Goal: Task Accomplishment & Management: Manage account settings

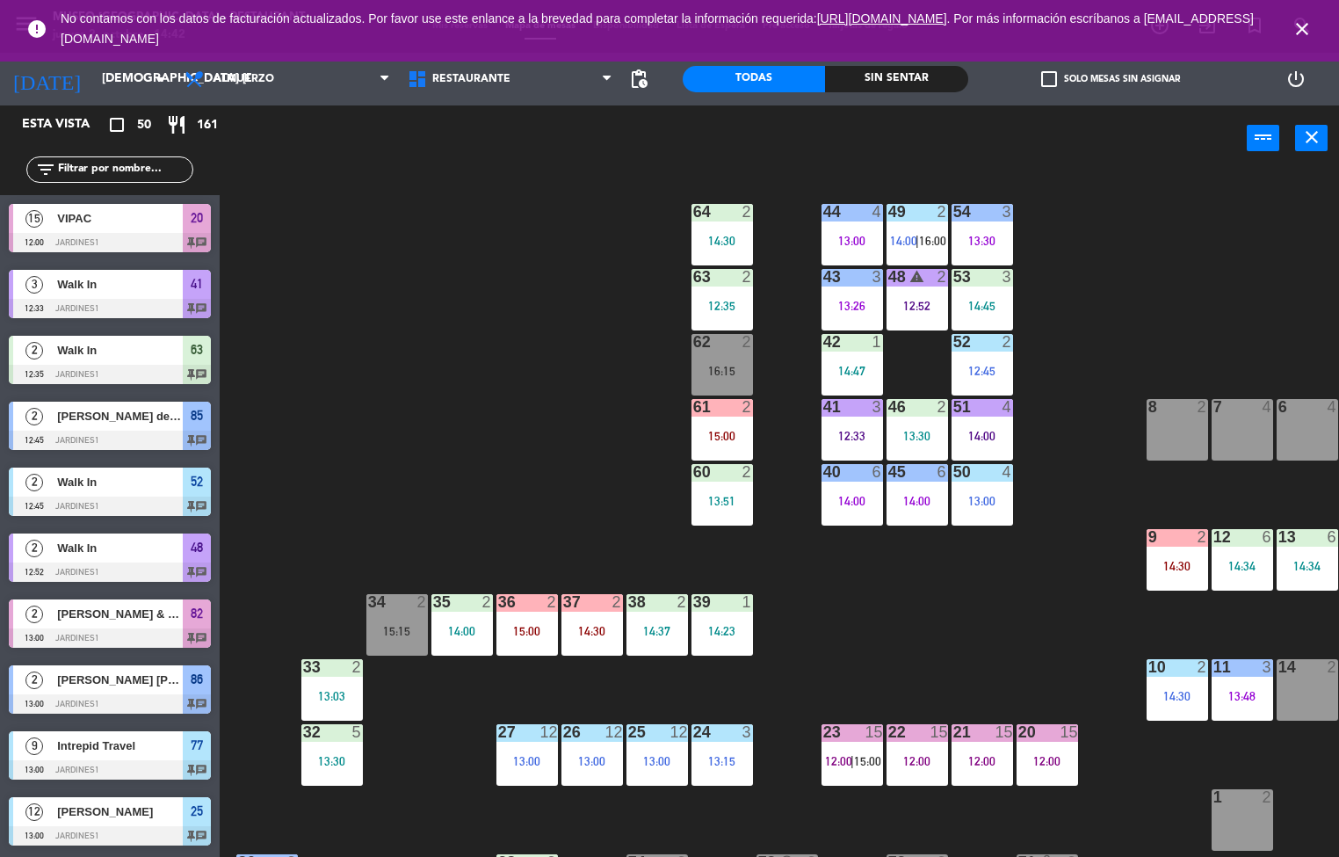
click at [470, 422] on div "44 4 13:00 49 2 14:00 | 16:00 54 3 13:30 64 2 14:30 48 warning 2 12:52 53 3 14:…" at bounding box center [786, 515] width 1106 height 686
click at [576, 468] on div "44 4 13:00 49 2 14:00 | 16:00 54 3 13:30 64 2 14:30 48 warning 2 12:52 53 3 14:…" at bounding box center [786, 515] width 1106 height 686
click at [728, 752] on div "24 3 13:15" at bounding box center [723, 755] width 62 height 62
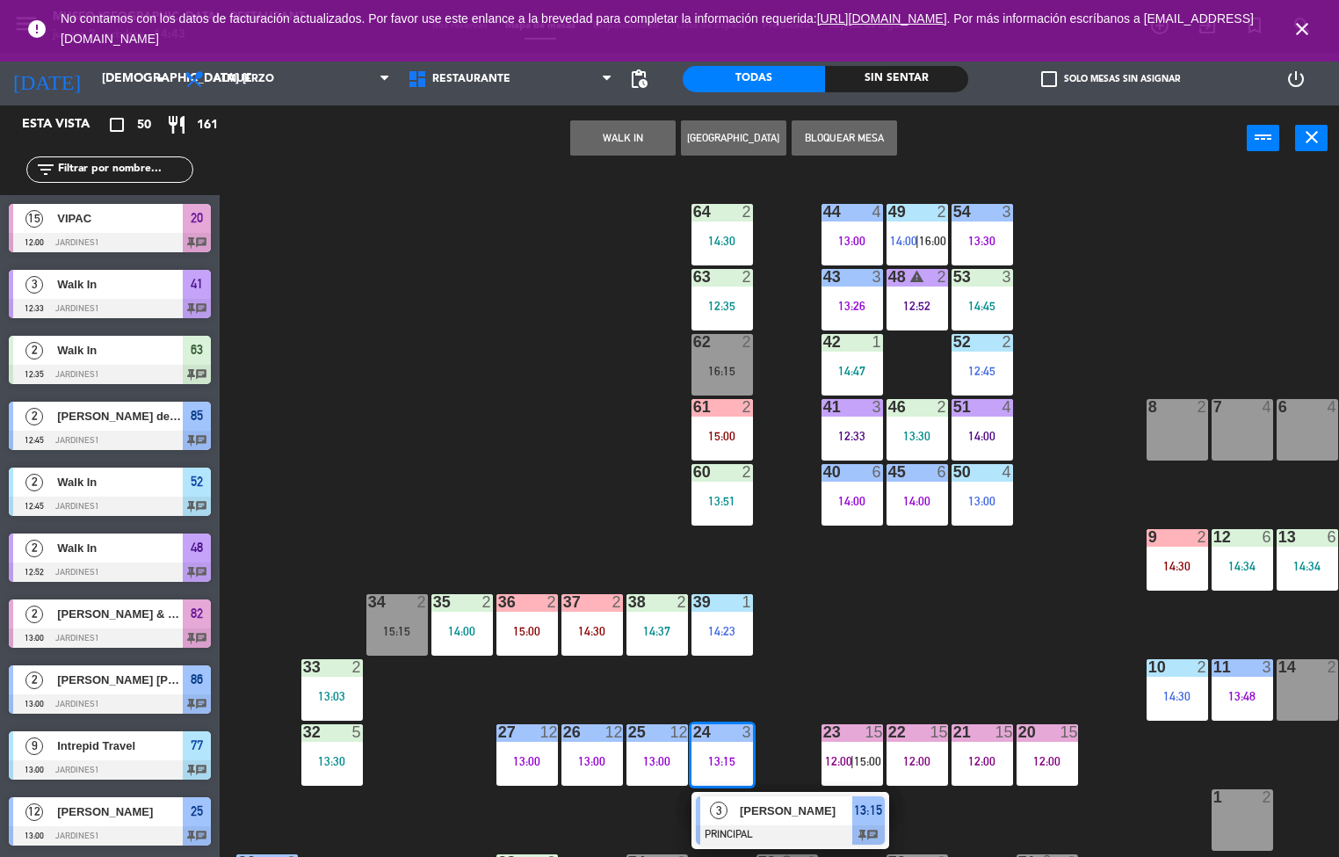
click at [802, 805] on span "[PERSON_NAME]" at bounding box center [796, 811] width 112 height 18
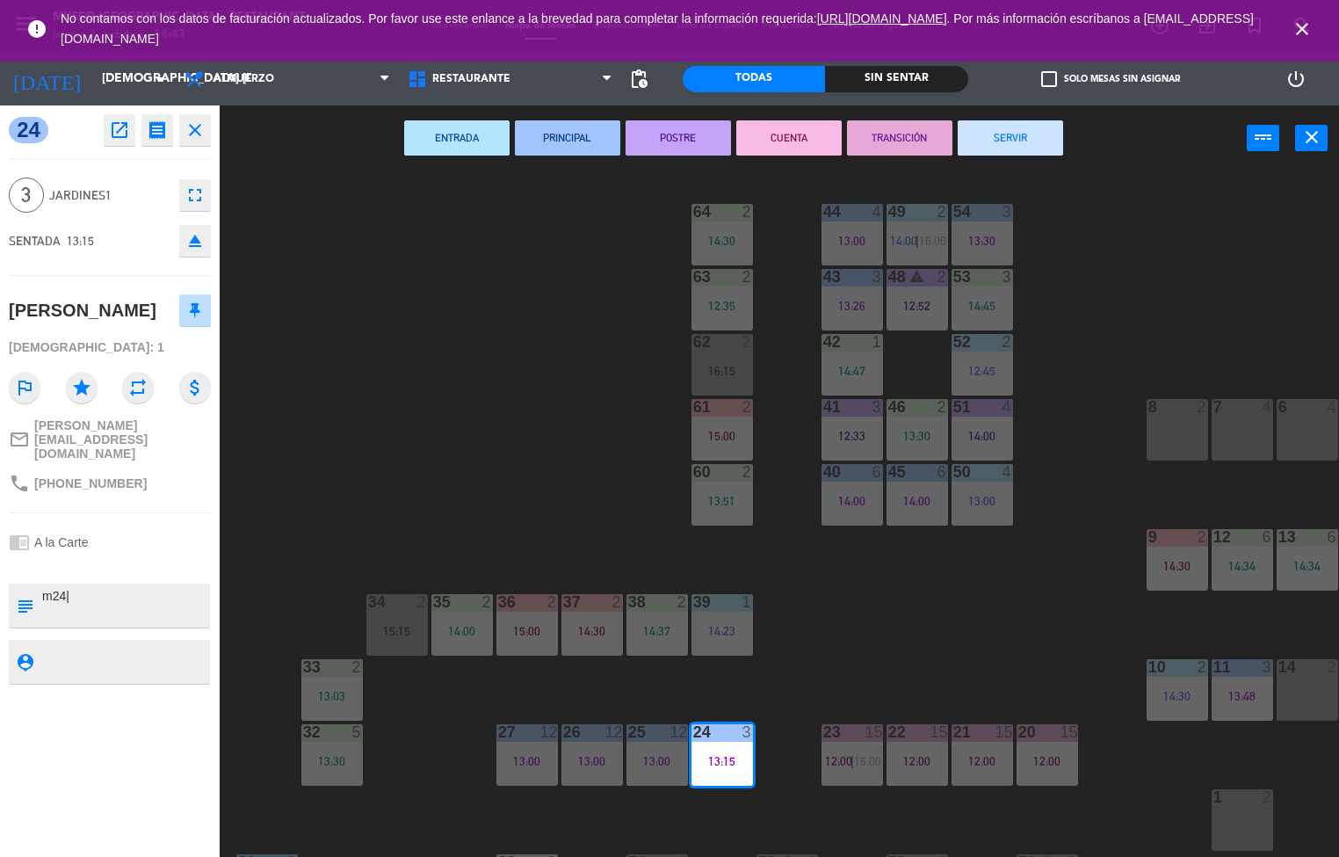
click at [469, 778] on div "44 4 13:00 49 2 14:00 | 16:00 54 3 13:30 64 2 14:30 48 warning 2 12:52 53 3 14:…" at bounding box center [786, 515] width 1106 height 686
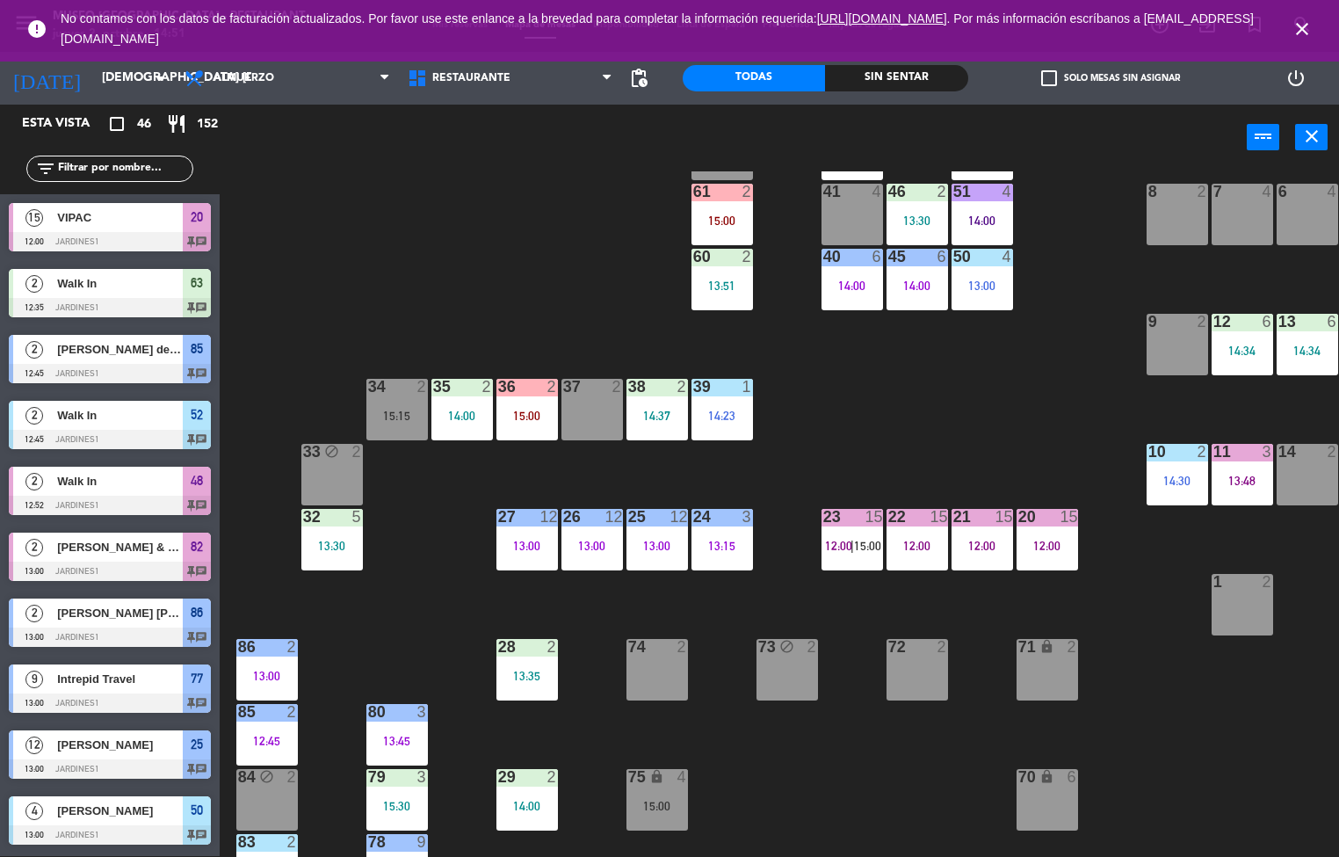
scroll to position [254, 0]
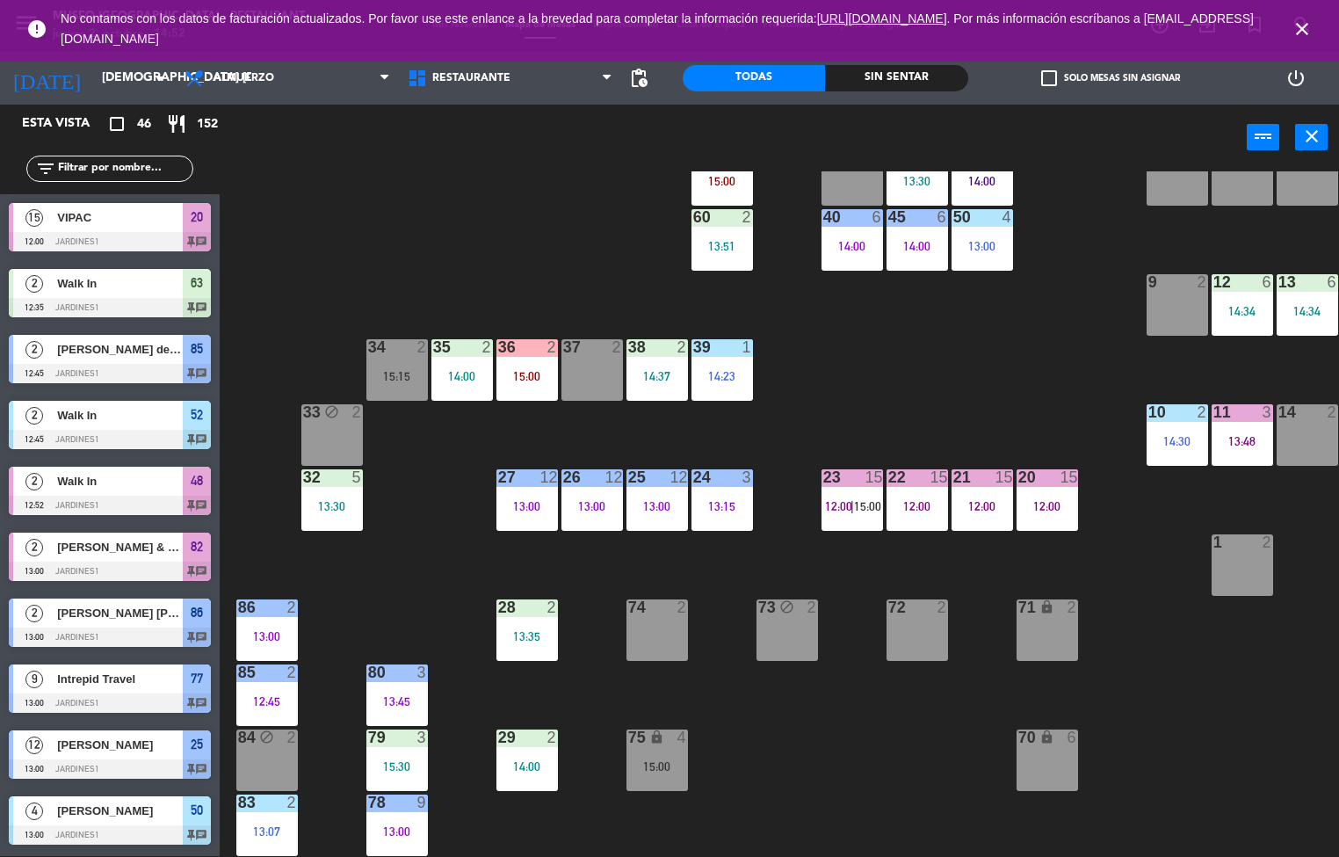
click at [404, 562] on div "44 4 13:00 49 2 14:00 | 16:00 54 3 13:30 64 2 14:30 48 warning 2 12:52 53 3 14:…" at bounding box center [786, 514] width 1106 height 686
click at [333, 477] on div at bounding box center [331, 477] width 29 height 16
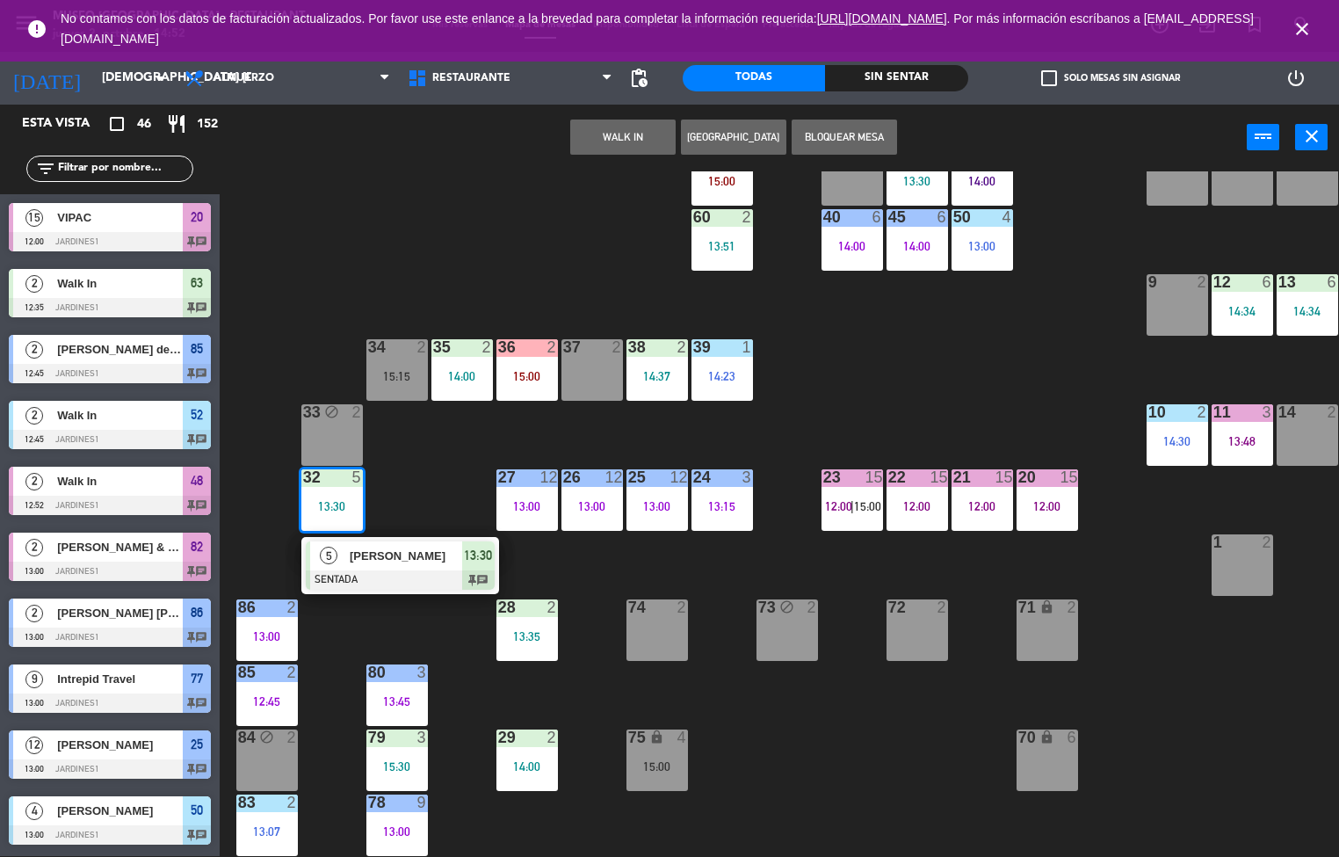
click at [356, 565] on div "[PERSON_NAME]" at bounding box center [405, 555] width 114 height 29
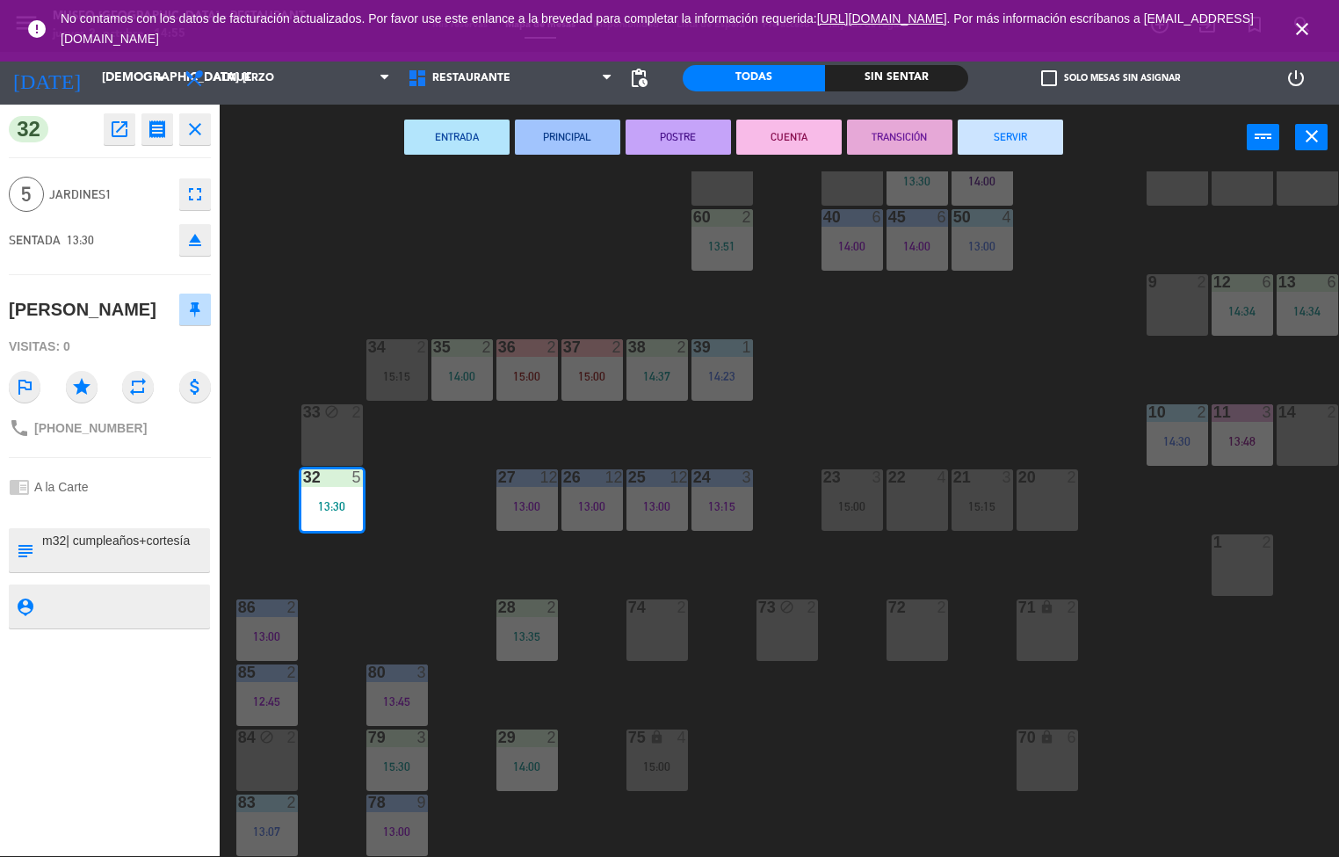
click at [725, 678] on div "44 4 13:00 49 2 14:00 | 16:00 54 3 13:30 64 2 14:30 48 warning 2 12:52 53 3 14:…" at bounding box center [786, 514] width 1106 height 686
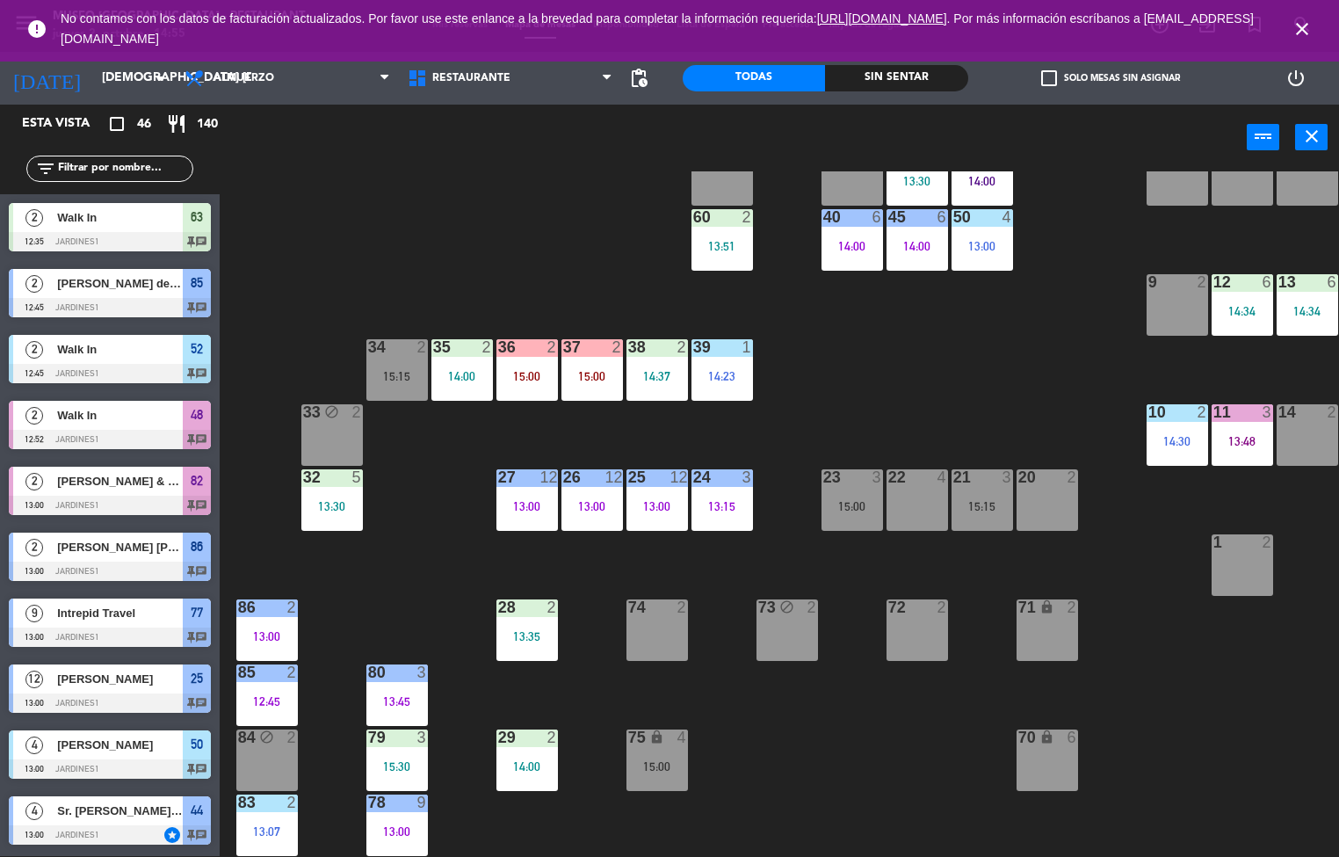
scroll to position [1, 0]
click at [407, 755] on div "79 3 15:30" at bounding box center [397, 760] width 62 height 62
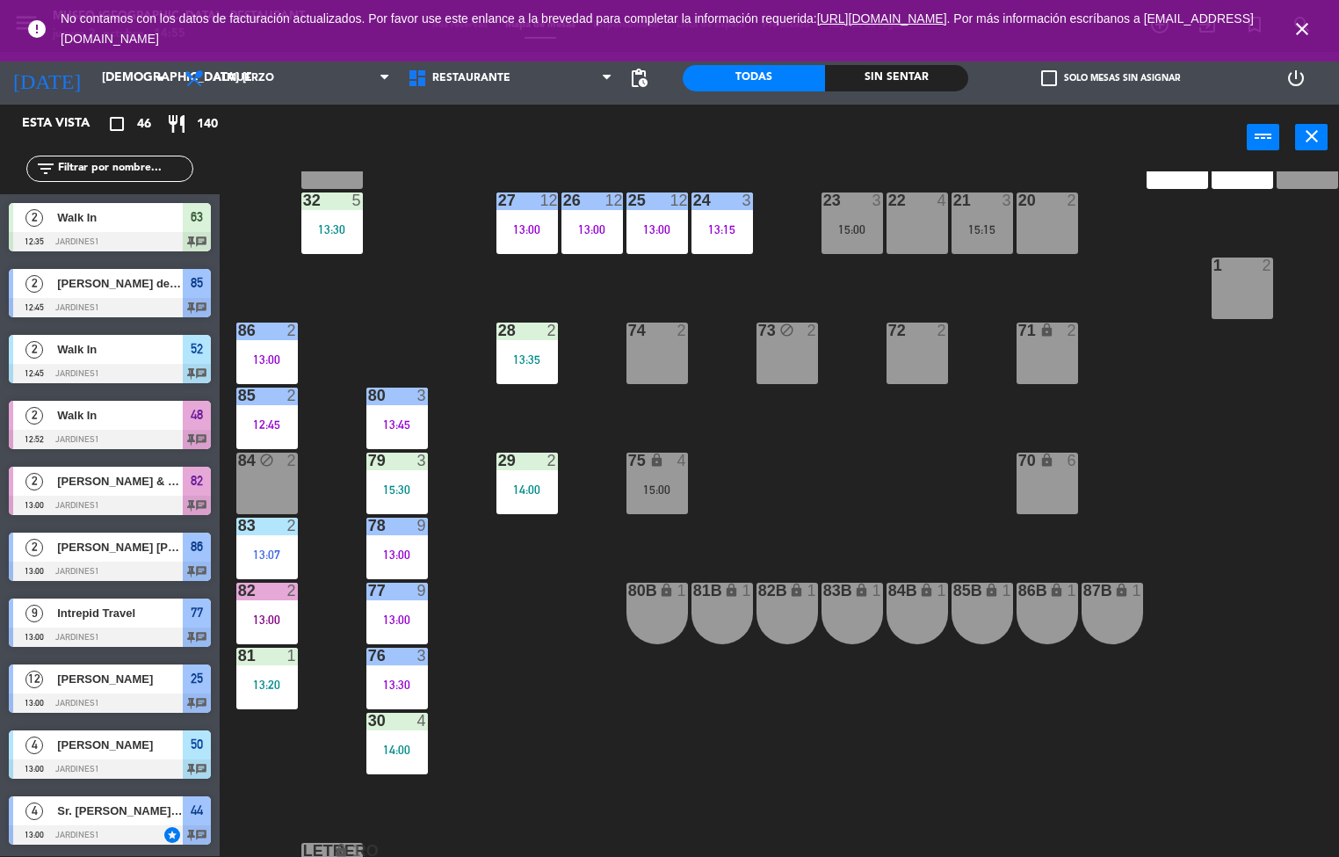
click at [406, 609] on div "77 9 13:00" at bounding box center [397, 614] width 62 height 62
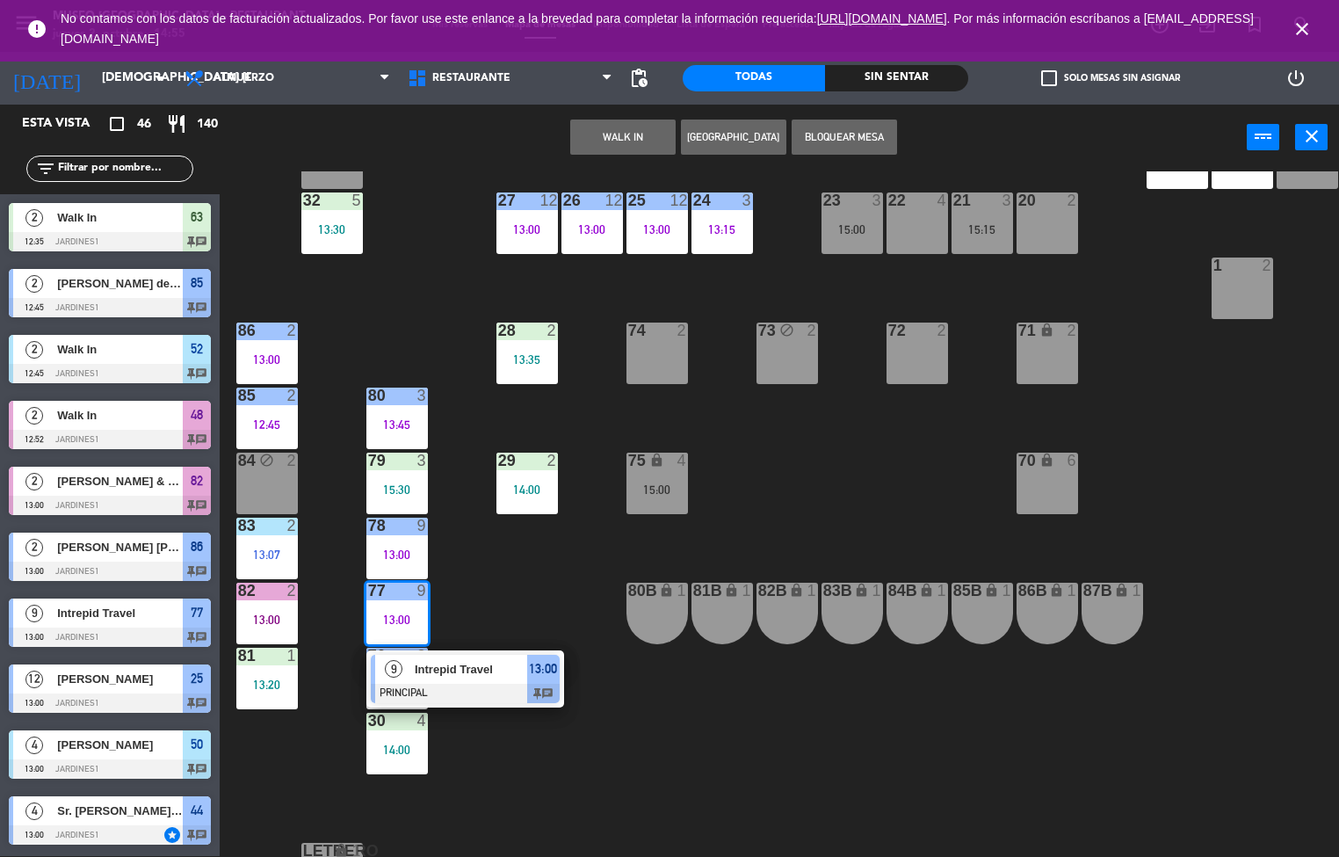
click at [464, 665] on span "Intrepid Travel" at bounding box center [471, 669] width 112 height 18
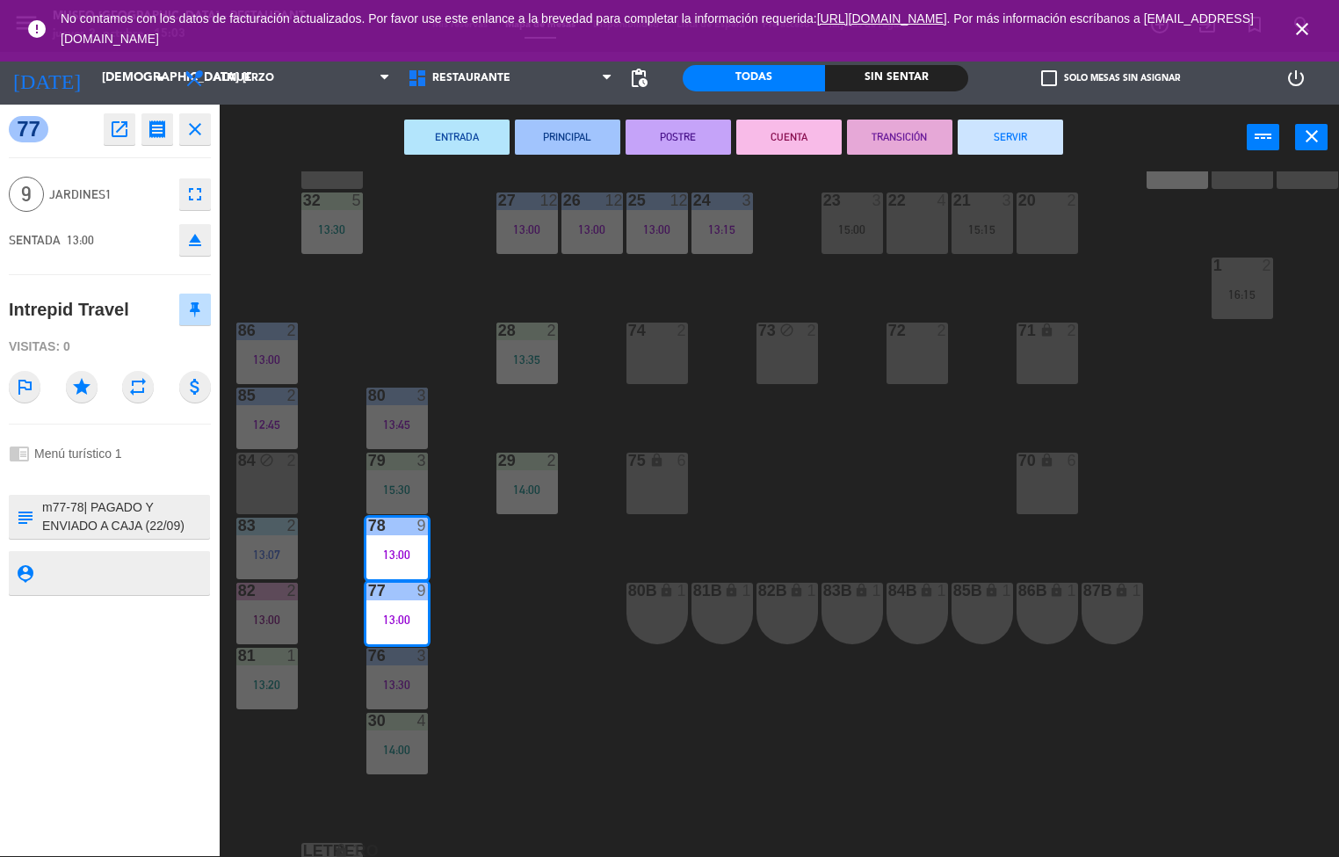
click at [551, 657] on div "44 4 13:00 49 2 14:00 | 16:00 54 3 13:30 64 2 14:30 48 warning 2 12:52 53 3 14:…" at bounding box center [786, 514] width 1106 height 686
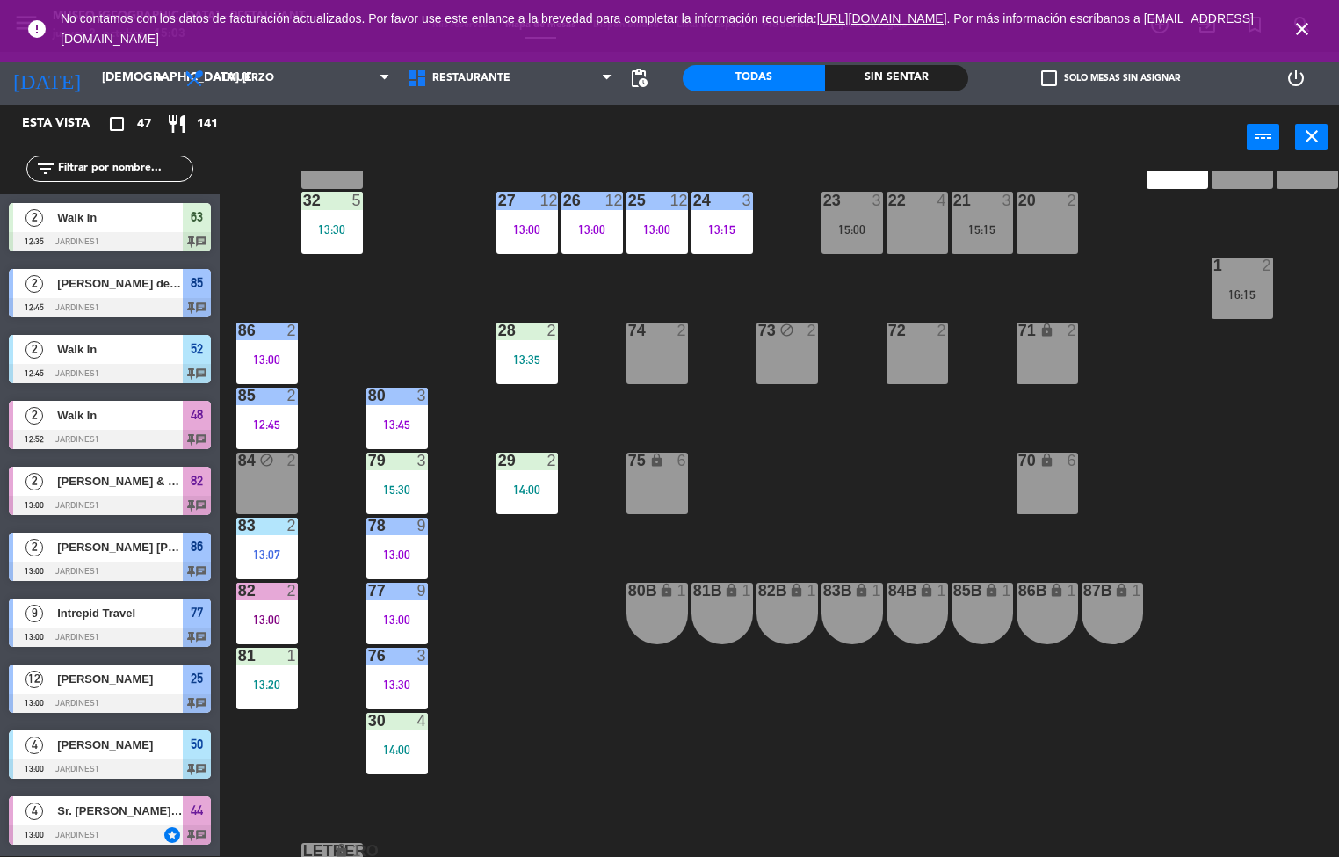
click at [304, 193] on div "32" at bounding box center [303, 200] width 1 height 16
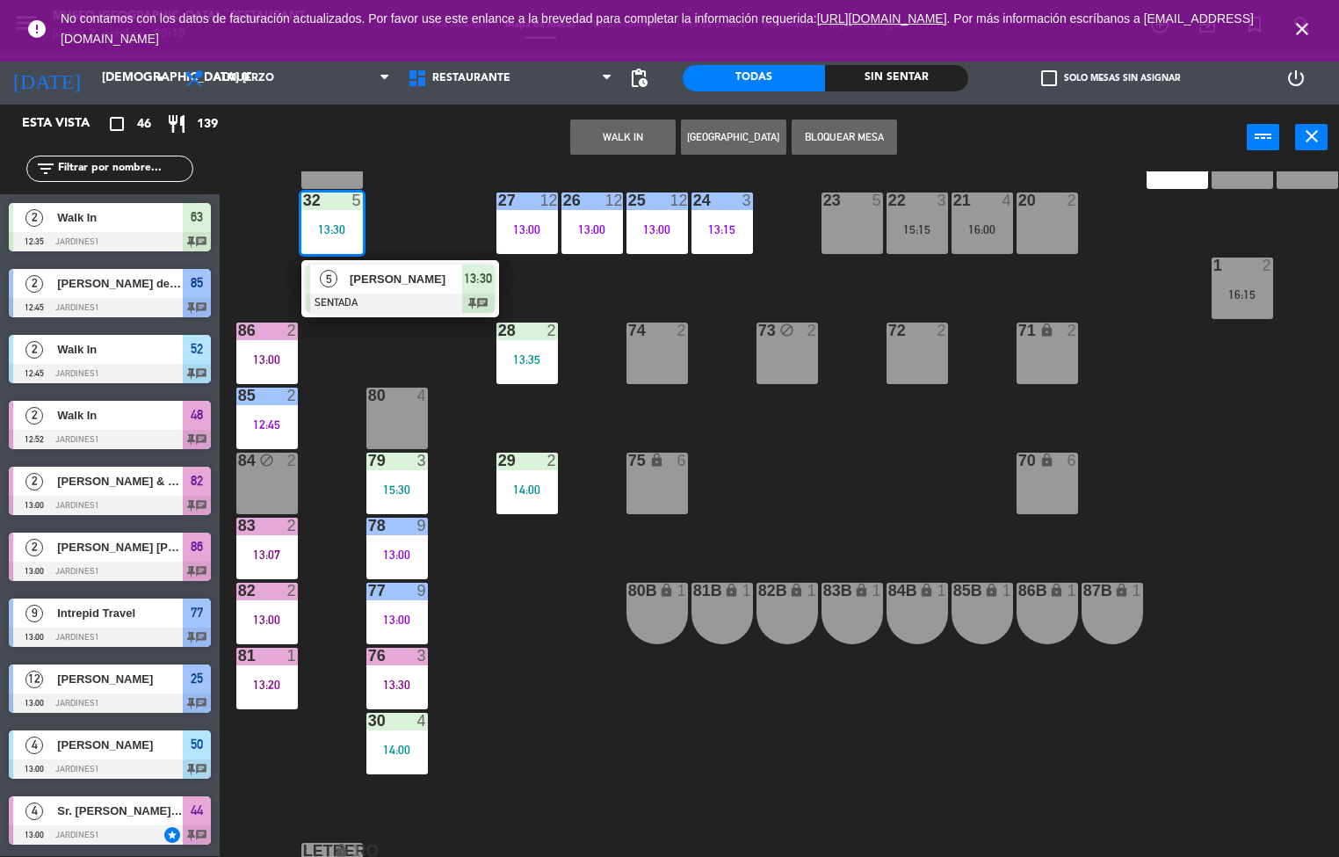
click at [480, 660] on div "44 4 13:00 49 2 14:00 | 16:00 54 3 13:30 64 2 14:30 48 warning 2 12:52 53 3 14:…" at bounding box center [786, 514] width 1106 height 686
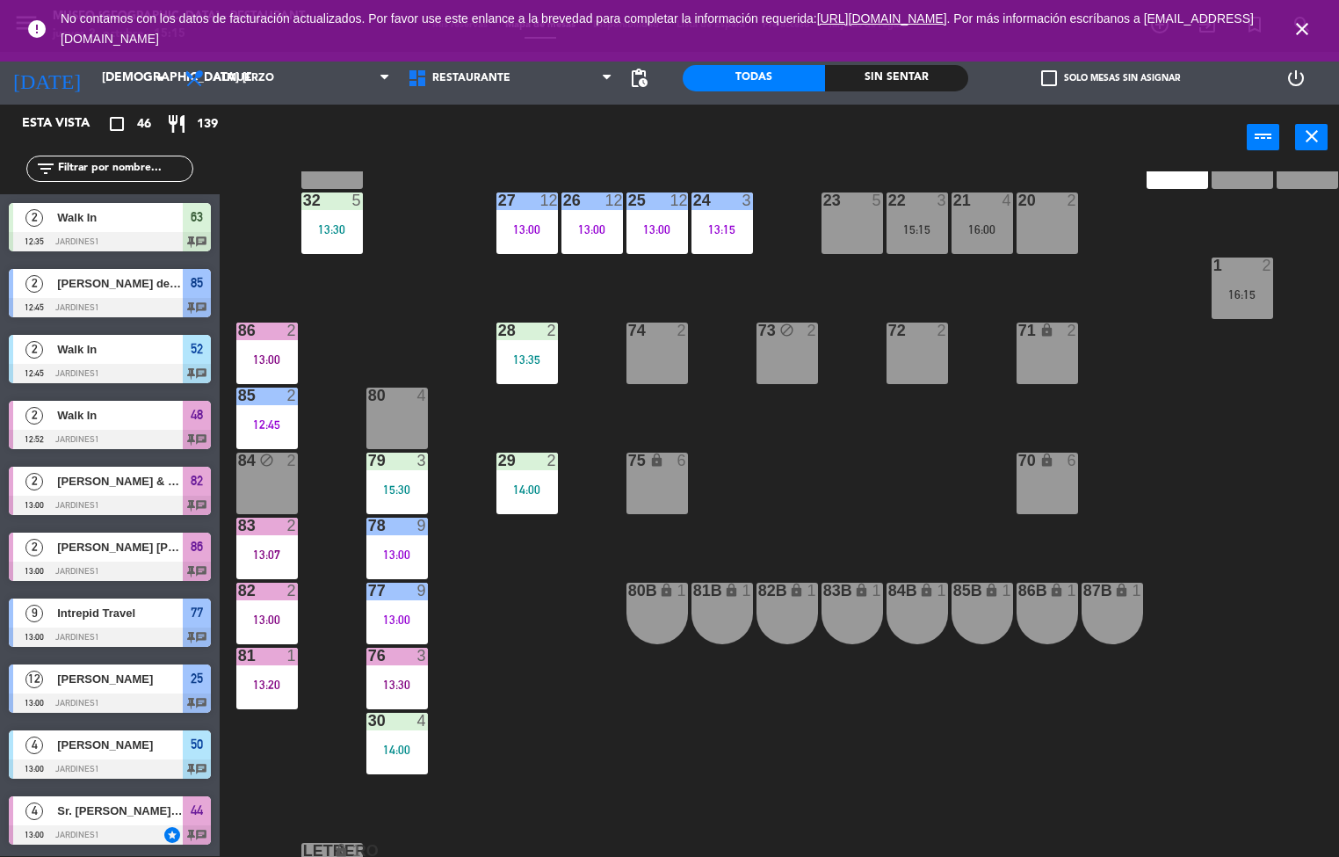
click at [515, 229] on div "13:00" at bounding box center [528, 229] width 62 height 12
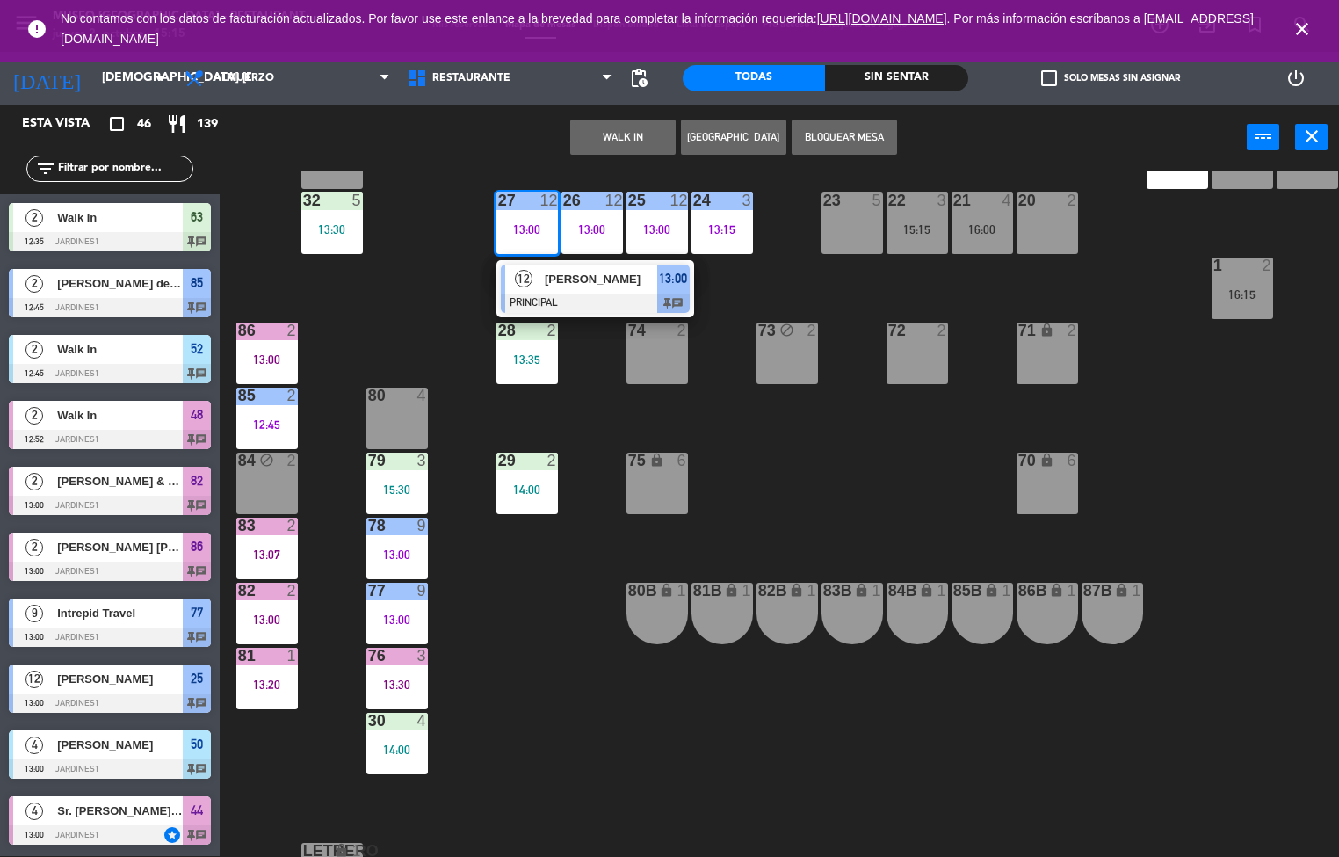
click at [636, 286] on span "[PERSON_NAME]" at bounding box center [601, 279] width 112 height 18
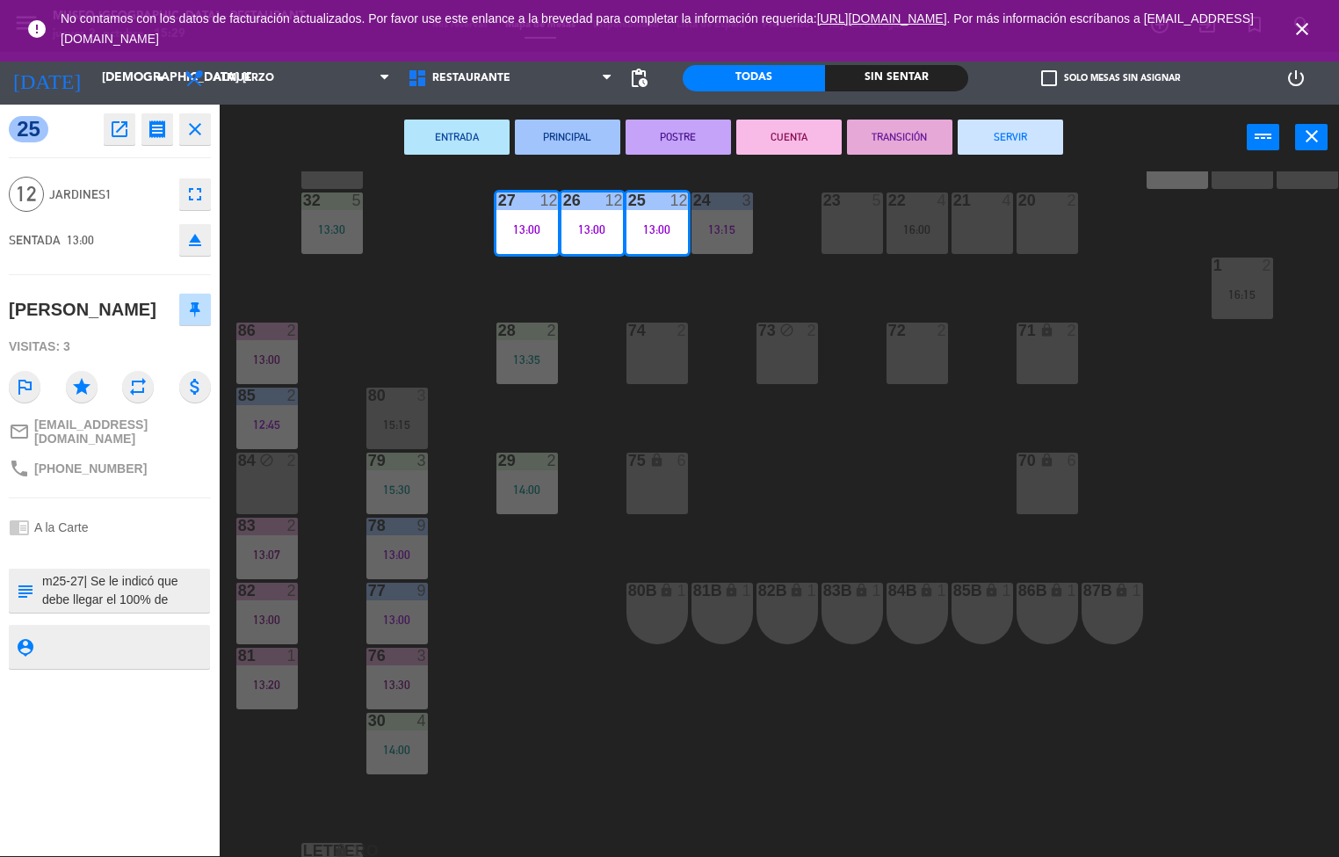
click at [525, 652] on div "44 5 49 2 14:00 | 16:00 54 5 64 2 14:30 48 2 53 3 14:45 63 2 12:35 43 3 15:00 6…" at bounding box center [786, 514] width 1106 height 686
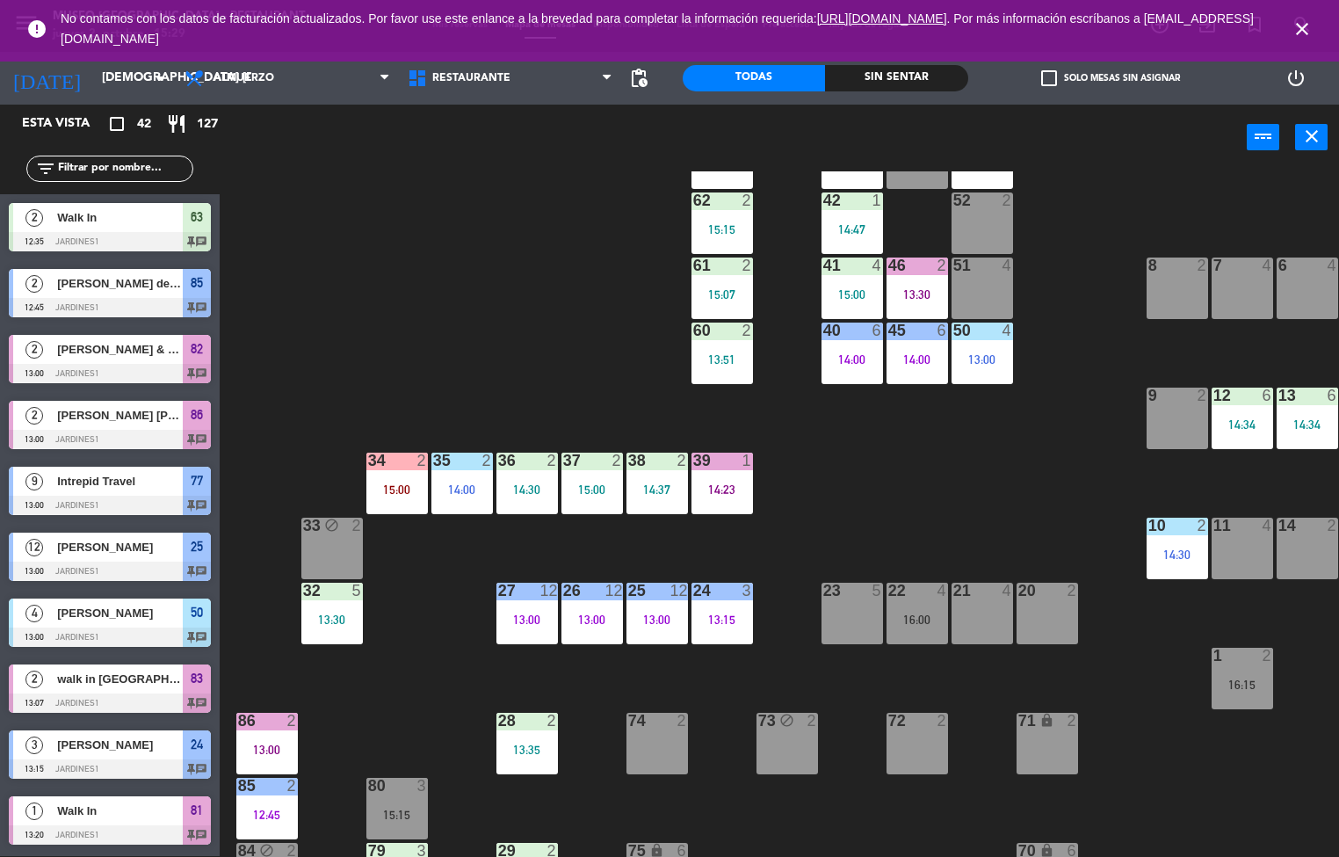
scroll to position [142, 0]
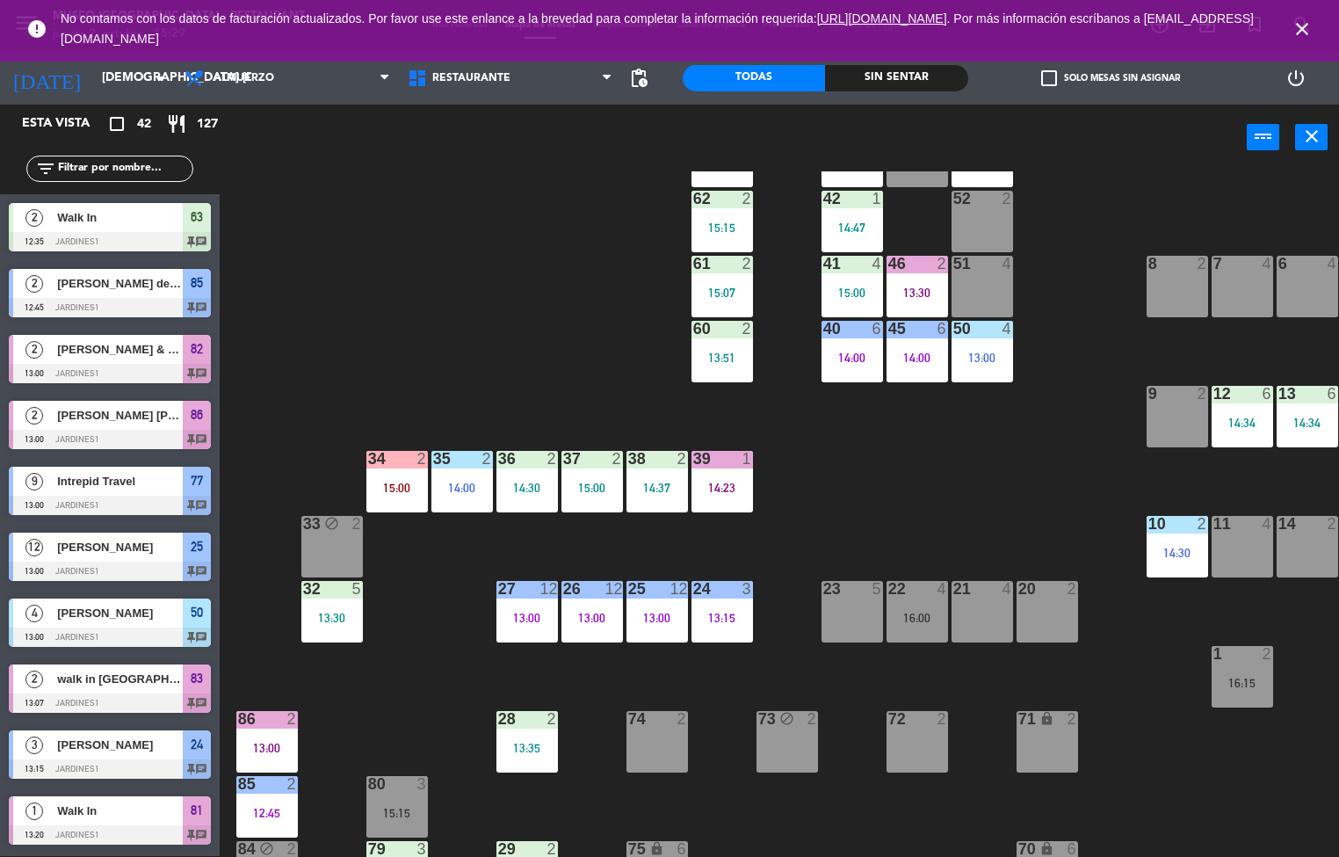
click at [514, 482] on div "14:30" at bounding box center [528, 488] width 62 height 12
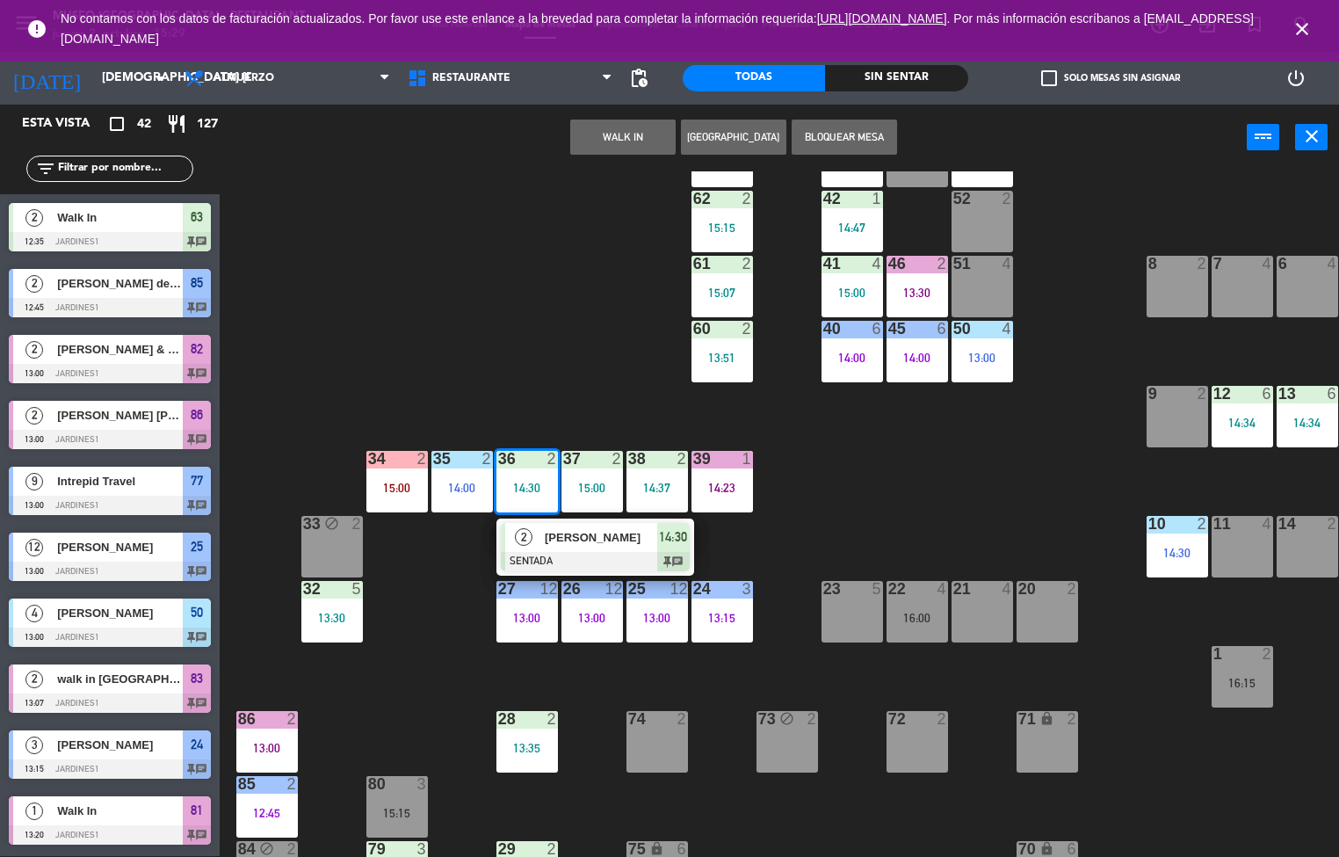
click at [583, 541] on span "[PERSON_NAME]" at bounding box center [601, 537] width 112 height 18
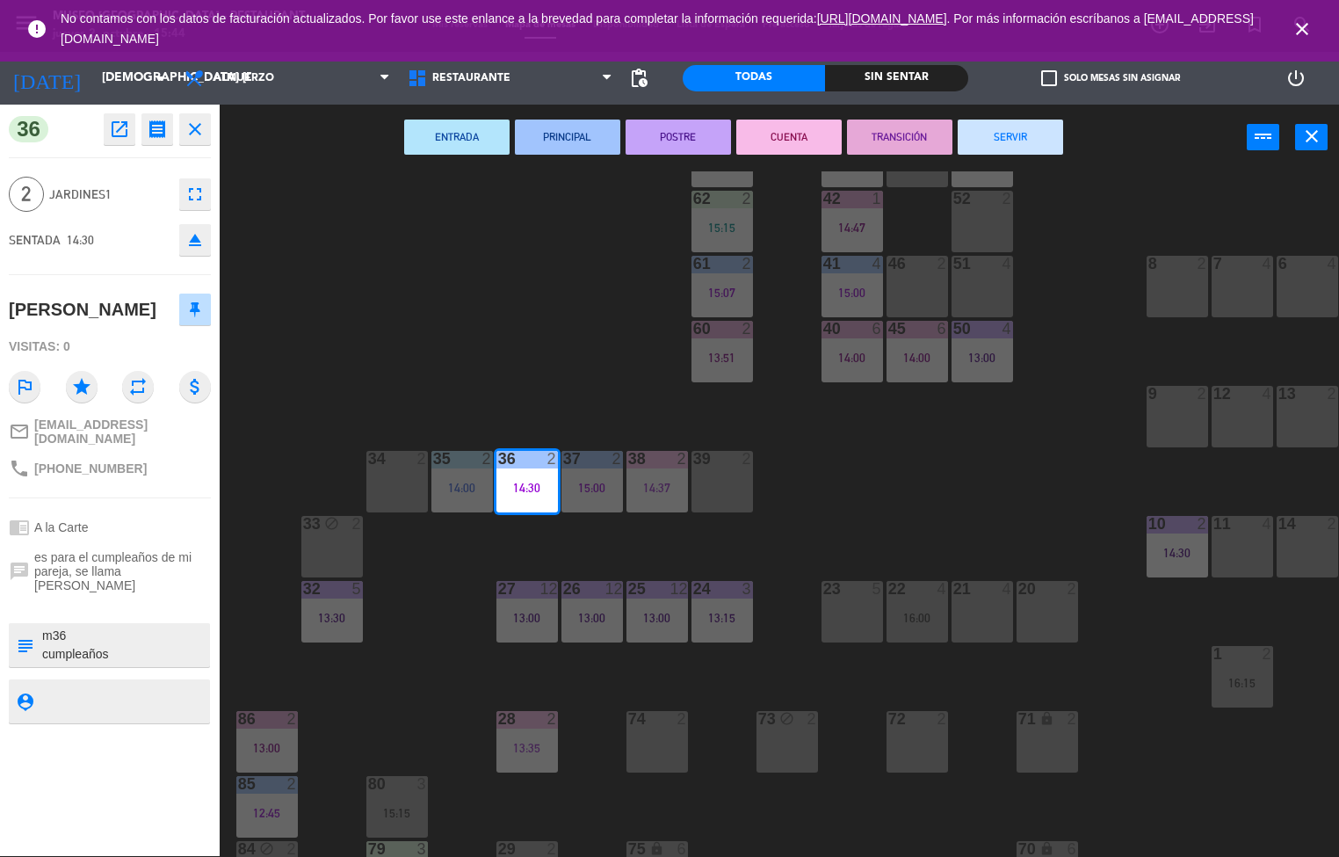
click at [432, 684] on div "44 5 49 2 14:00 | 16:00 54 5 64 2 14:30 48 2 53 3 14:45 63 2 12:35 43 3 15:00 6…" at bounding box center [786, 514] width 1106 height 686
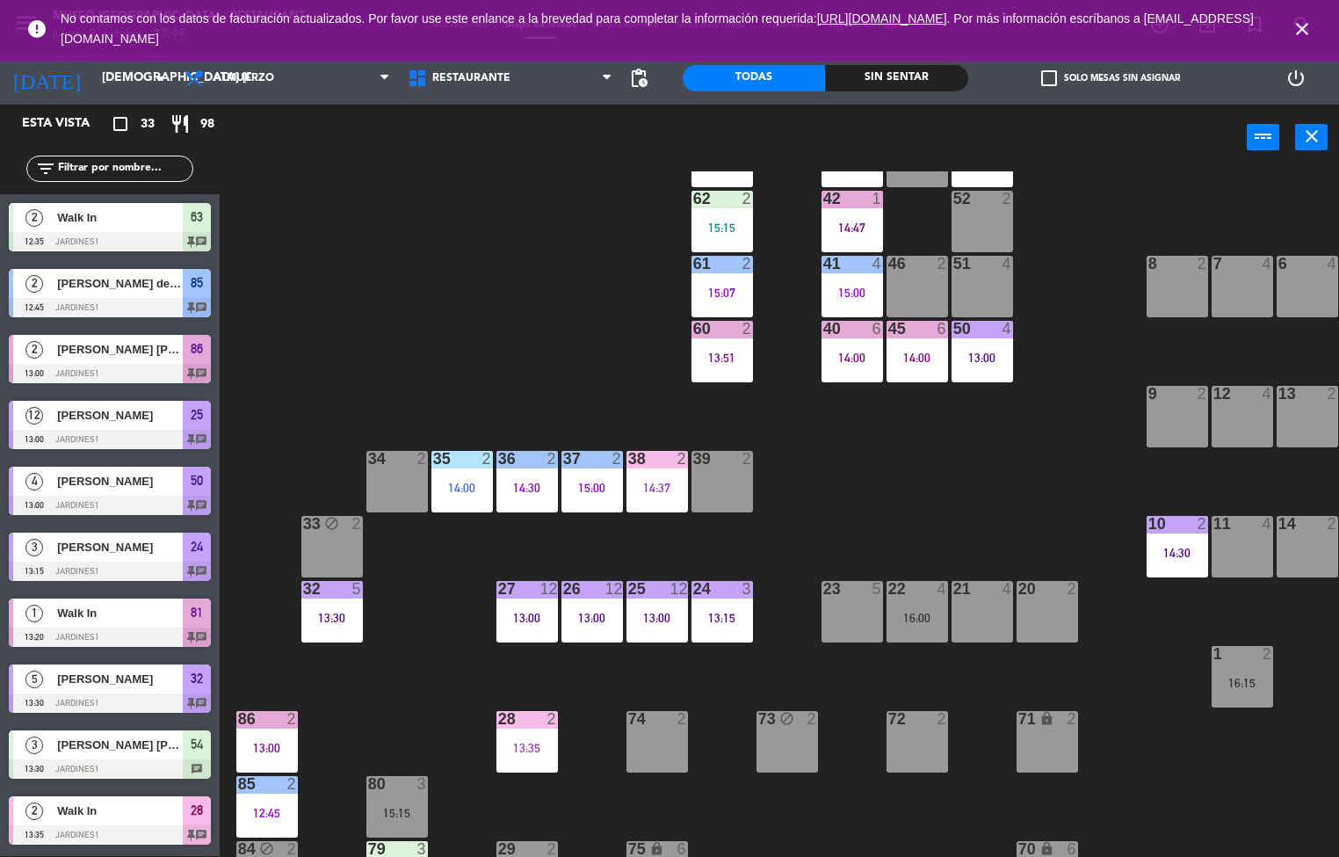
scroll to position [567, 0]
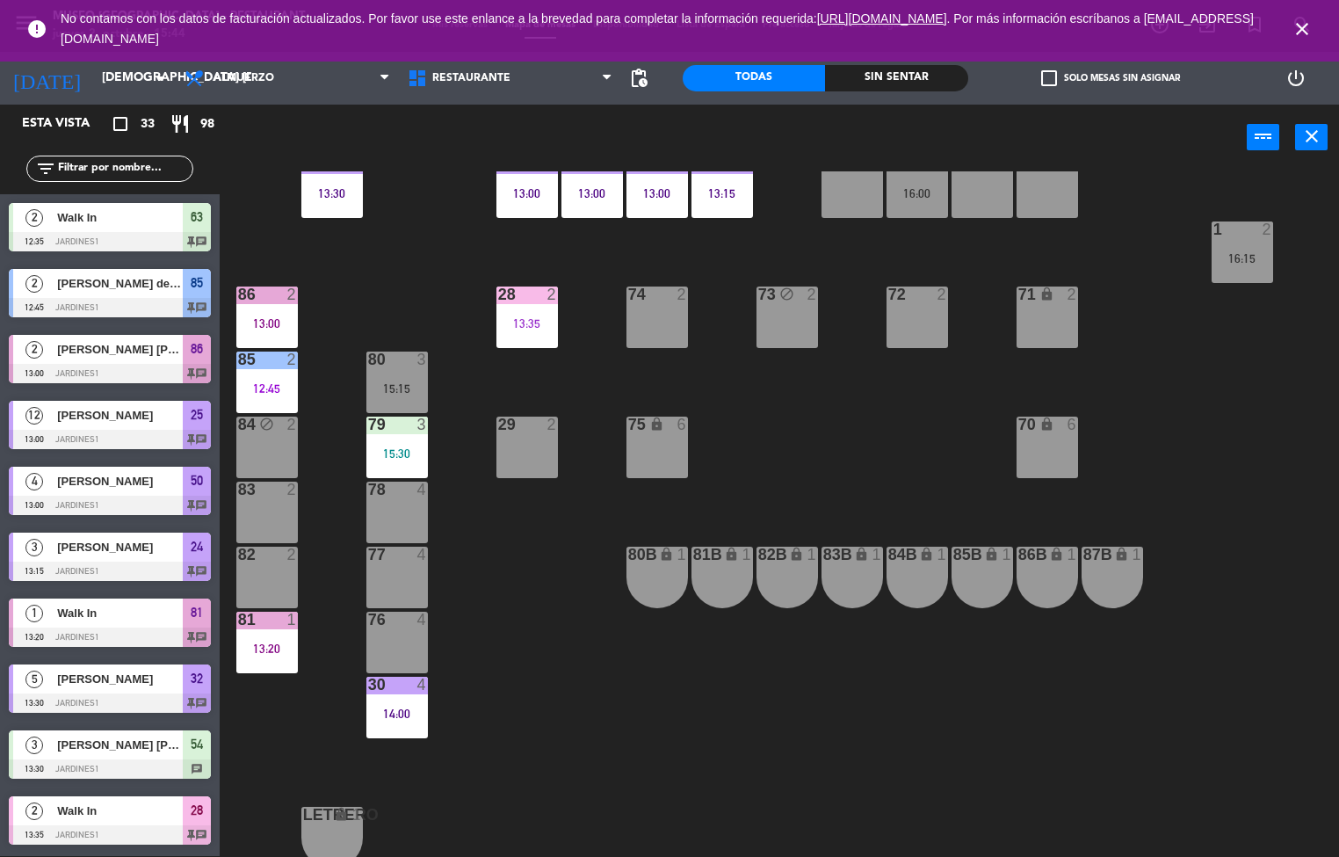
click at [404, 444] on div "79 3 15:30" at bounding box center [397, 448] width 62 height 62
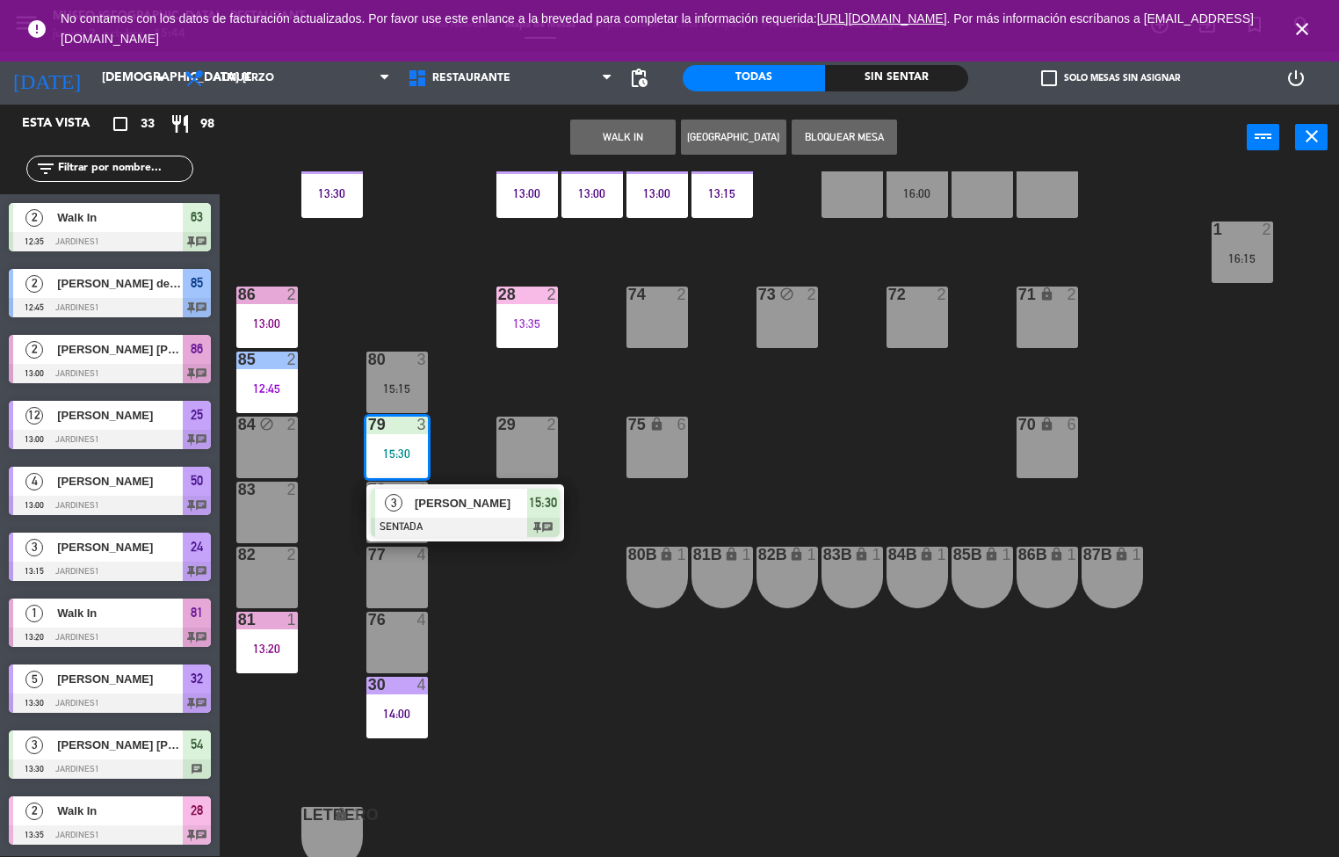
click at [465, 501] on span "[PERSON_NAME]" at bounding box center [471, 503] width 112 height 18
